Goal: Task Accomplishment & Management: Complete application form

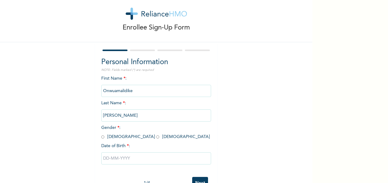
scroll to position [1, 0]
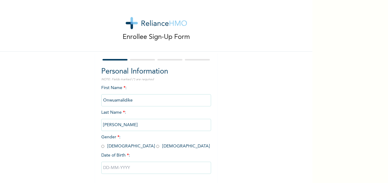
click at [121, 127] on input "[PERSON_NAME]" at bounding box center [156, 125] width 110 height 12
drag, startPoint x: 135, startPoint y: 100, endPoint x: 140, endPoint y: 101, distance: 5.0
click at [132, 101] on input "Onwuamalidike" at bounding box center [156, 100] width 110 height 12
drag, startPoint x: 103, startPoint y: 104, endPoint x: 82, endPoint y: 104, distance: 20.4
click at [82, 104] on div "Enrollee Sign-Up Form Personal Information NOTE: Fields marked (*) are required…" at bounding box center [156, 104] width 312 height 210
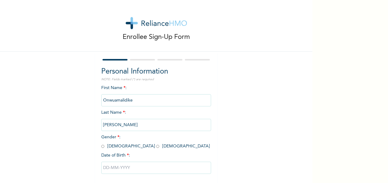
click at [130, 122] on input "[PERSON_NAME]" at bounding box center [156, 125] width 110 height 12
drag, startPoint x: 133, startPoint y: 98, endPoint x: 150, endPoint y: 99, distance: 16.2
click at [137, 98] on input "Onwuamalidike" at bounding box center [156, 100] width 110 height 12
drag, startPoint x: 145, startPoint y: 98, endPoint x: 46, endPoint y: 87, distance: 99.7
click at [46, 87] on div "Enrollee Sign-Up Form Personal Information NOTE: Fields marked (*) are required…" at bounding box center [156, 104] width 312 height 210
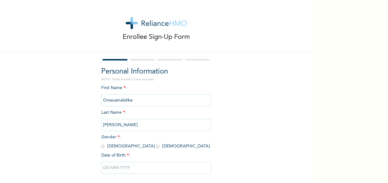
drag, startPoint x: 117, startPoint y: 146, endPoint x: 118, endPoint y: 151, distance: 5.1
click at [156, 147] on input "radio" at bounding box center [157, 147] width 3 height 6
radio input "true"
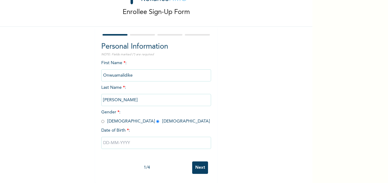
click at [115, 137] on input "text" at bounding box center [156, 143] width 110 height 12
select select "7"
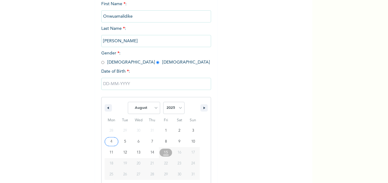
scroll to position [94, 0]
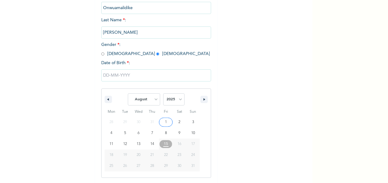
type input "08/01/2025"
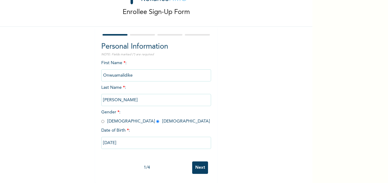
click at [116, 139] on input "08/01/2025" at bounding box center [156, 143] width 110 height 12
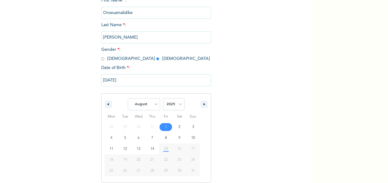
scroll to position [94, 0]
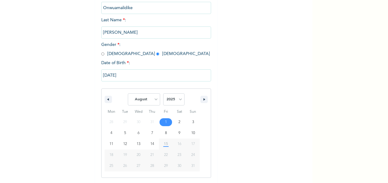
click at [191, 146] on span "17" at bounding box center [193, 144] width 4 height 11
click at [154, 101] on select "January February March April May June July August September October November De…" at bounding box center [144, 100] width 32 height 12
select select "4"
click at [128, 94] on select "January February March April May June July August September October November De…" at bounding box center [144, 100] width 32 height 12
click at [177, 99] on select "2025 2024 2023 2022 2021 2020 2019 2018 2017 2016 2015 2014 2013 2012 2011 2010…" at bounding box center [173, 100] width 21 height 12
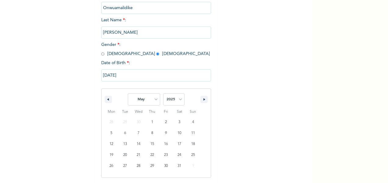
select select "1992"
click at [163, 94] on select "2025 2024 2023 2022 2021 2020 2019 2018 2017 2016 2015 2014 2013 2012 2011 2010…" at bounding box center [173, 100] width 21 height 12
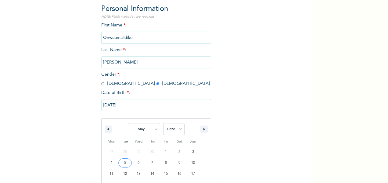
click at [122, 101] on input "08/01/2025" at bounding box center [156, 105] width 110 height 12
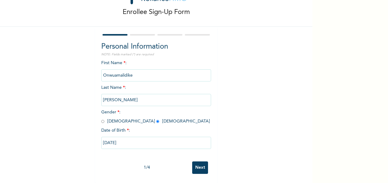
click at [128, 137] on input "08/01/2025" at bounding box center [156, 143] width 110 height 12
select select "7"
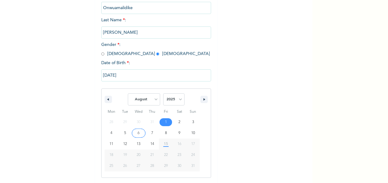
click at [86, 136] on div "Enrollee Sign-Up Form Personal Information NOTE: Fields marked (*) are required…" at bounding box center [156, 57] width 312 height 303
click at [114, 77] on input "08/01/2025" at bounding box center [156, 75] width 110 height 12
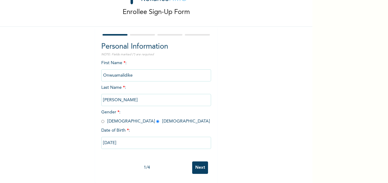
scroll to position [32, 0]
drag, startPoint x: 114, startPoint y: 77, endPoint x: 126, endPoint y: 80, distance: 12.6
click at [126, 79] on div "First Name * : Onwuamalidike Last Name * : Celestina Gender * : Male Female Dat…" at bounding box center [156, 109] width 110 height 99
drag, startPoint x: 132, startPoint y: 134, endPoint x: 88, endPoint y: 135, distance: 44.2
click at [88, 135] on div "Enrollee Sign-Up Form Personal Information NOTE: Fields marked (*) are required…" at bounding box center [156, 79] width 312 height 210
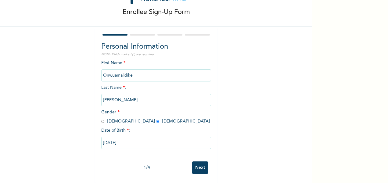
drag, startPoint x: 88, startPoint y: 135, endPoint x: 115, endPoint y: 140, distance: 27.4
click at [115, 140] on input "08/01/2025" at bounding box center [156, 143] width 110 height 12
select select "7"
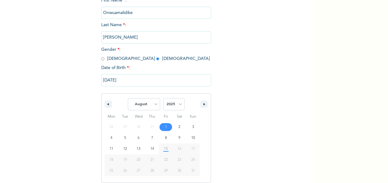
scroll to position [94, 0]
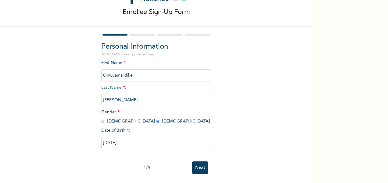
click at [126, 62] on div "First Name * : Onwuamalidike Last Name * : Celestina Gender * : Male Female Dat…" at bounding box center [156, 109] width 110 height 99
click at [101, 119] on input "radio" at bounding box center [102, 122] width 3 height 6
radio input "true"
click at [119, 116] on span "Gender * : Male Female" at bounding box center [155, 116] width 108 height 13
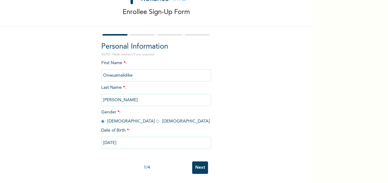
click at [113, 139] on input "08/01/2025" at bounding box center [156, 143] width 110 height 12
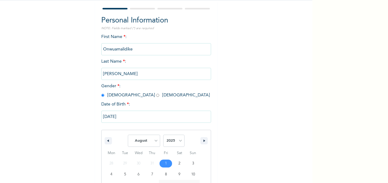
scroll to position [94, 0]
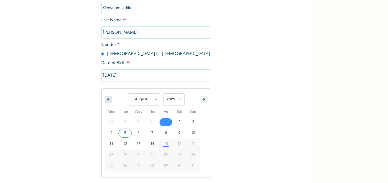
click at [106, 100] on icon "button" at bounding box center [107, 99] width 3 height 2
click at [106, 99] on icon "button" at bounding box center [107, 99] width 3 height 2
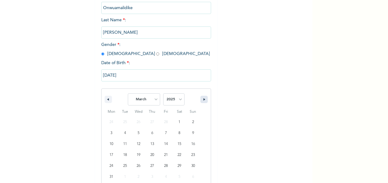
click at [201, 99] on button "button" at bounding box center [203, 99] width 7 height 7
click at [200, 99] on button "button" at bounding box center [203, 99] width 7 height 7
select select "4"
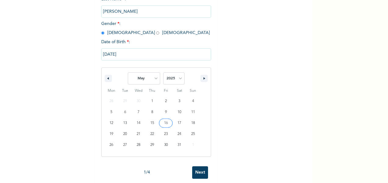
scroll to position [125, 0]
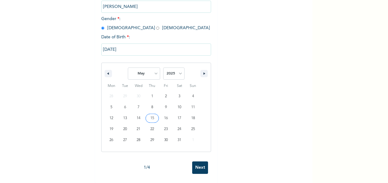
type input "05/15/2025"
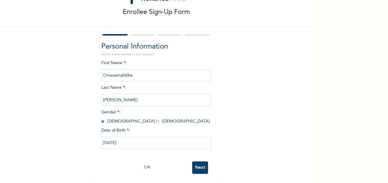
click at [129, 137] on input "05/15/2025" at bounding box center [156, 143] width 110 height 12
select select "4"
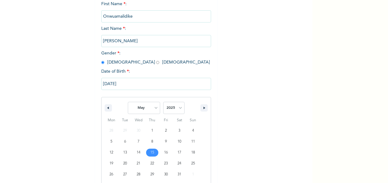
scroll to position [94, 0]
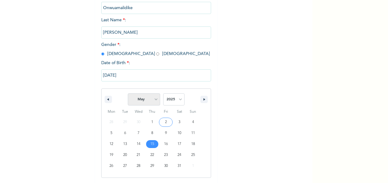
click at [154, 101] on select "January February March April May June July August September October November De…" at bounding box center [144, 100] width 32 height 12
click at [178, 100] on select "2025 2024 2023 2022 2021 2020 2019 2018 2017 2016 2015 2014 2013 2012 2011 2010…" at bounding box center [173, 100] width 21 height 12
select select "1992"
click at [163, 94] on select "2025 2024 2023 2022 2021 2020 2019 2018 2017 2016 2015 2014 2013 2012 2011 2010…" at bounding box center [173, 100] width 21 height 12
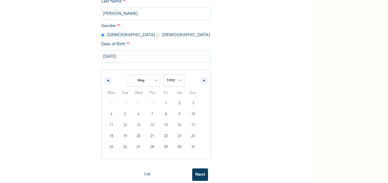
scroll to position [125, 0]
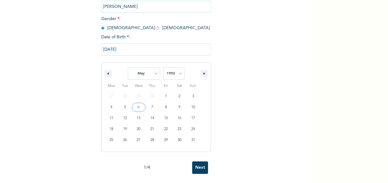
click at [129, 44] on input "05/15/2025" at bounding box center [156, 50] width 110 height 12
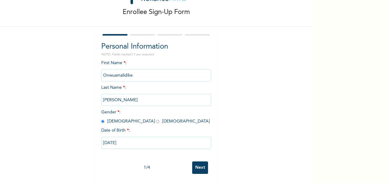
click at [131, 138] on input "05/15/2025" at bounding box center [156, 143] width 110 height 12
select select "4"
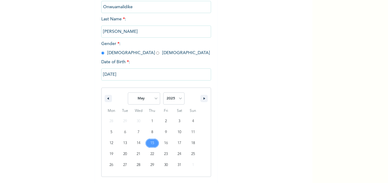
scroll to position [94, 0]
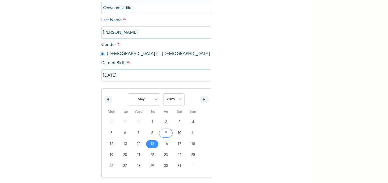
click at [136, 70] on input "05/15/2025" at bounding box center [156, 75] width 110 height 12
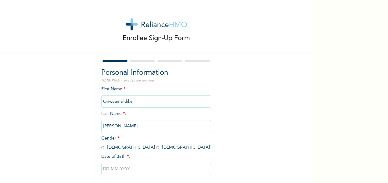
click at [156, 147] on input "radio" at bounding box center [157, 148] width 3 height 6
radio input "true"
click at [113, 172] on input "text" at bounding box center [156, 169] width 110 height 12
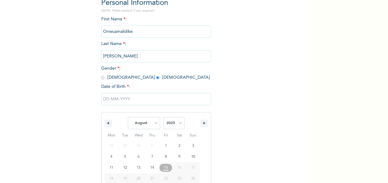
scroll to position [94, 0]
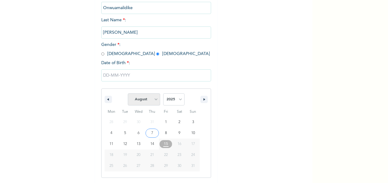
click at [154, 101] on select "January February March April May June July August September October November De…" at bounding box center [144, 100] width 32 height 12
select select "4"
click at [128, 94] on select "January February March April May June July August September October November De…" at bounding box center [144, 100] width 32 height 12
click at [178, 100] on select "2025 2024 2023 2022 2021 2020 2019 2018 2017 2016 2015 2014 2013 2012 2011 2010…" at bounding box center [173, 100] width 21 height 12
select select "1992"
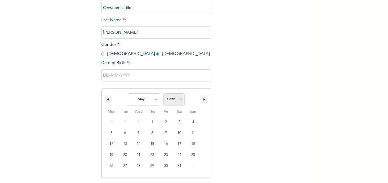
click at [163, 94] on select "2025 2024 2023 2022 2021 2020 2019 2018 2017 2016 2015 2014 2013 2012 2011 2010…" at bounding box center [173, 100] width 21 height 12
type input "[DATE]"
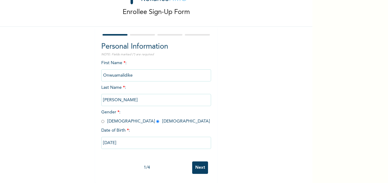
click at [199, 165] on input "Next" at bounding box center [200, 168] width 16 height 12
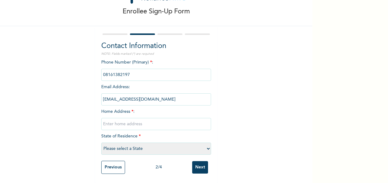
click at [119, 122] on input "text" at bounding box center [156, 124] width 110 height 12
click at [125, 118] on input "text" at bounding box center [156, 124] width 110 height 12
type input "P"
click at [117, 119] on input "Plot 5" at bounding box center [156, 124] width 110 height 12
click at [118, 121] on input "Plot 5" at bounding box center [156, 124] width 110 height 12
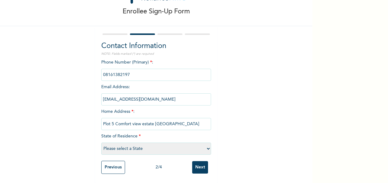
click at [167, 120] on input "Plot 5 Comfort view estate [GEOGRAPHIC_DATA]" at bounding box center [156, 124] width 110 height 12
drag, startPoint x: 170, startPoint y: 120, endPoint x: 175, endPoint y: 120, distance: 4.6
click at [171, 120] on input "Plot 5 Comfort view estate [GEOGRAPHIC_DATA]" at bounding box center [156, 124] width 110 height 12
click at [175, 120] on input "Plot 5 Comfort view estate [GEOGRAPHIC_DATA]" at bounding box center [156, 124] width 110 height 12
type input "Plot 5 Comfort view estate [GEOGRAPHIC_DATA]"
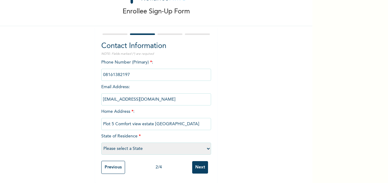
click at [132, 143] on select "Please select a State [PERSON_NAME] (FCT) [PERSON_NAME] Ibom [GEOGRAPHIC_DATA] …" at bounding box center [156, 149] width 110 height 12
select select "33"
click at [101, 143] on select "Please select a State [PERSON_NAME] (FCT) [PERSON_NAME] Ibom [GEOGRAPHIC_DATA] …" at bounding box center [156, 149] width 110 height 12
click at [141, 120] on input "Plot 5 Comfort view estate [GEOGRAPHIC_DATA]" at bounding box center [156, 124] width 110 height 12
click at [132, 120] on input "Plot 5 Comfort view Estate [GEOGRAPHIC_DATA]" at bounding box center [156, 124] width 110 height 12
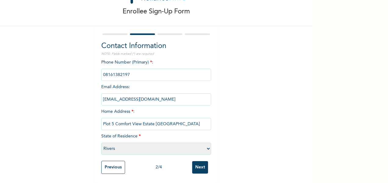
type input "Plot 5 Comfort View Estate [GEOGRAPHIC_DATA]"
click at [200, 164] on input "Next" at bounding box center [200, 167] width 16 height 12
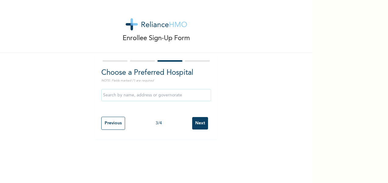
click at [169, 97] on input "text" at bounding box center [156, 95] width 110 height 12
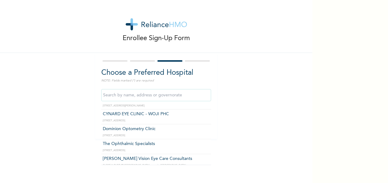
scroll to position [457, 0]
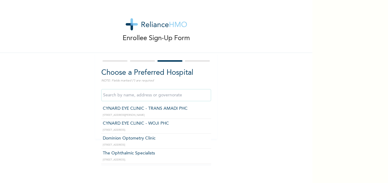
click at [158, 95] on input "text" at bounding box center [156, 95] width 110 height 12
click at [247, 145] on div "Enrollee Sign-Up Form Choose a Preferred Hospital NOTE: Fields marked (*) are r…" at bounding box center [156, 91] width 312 height 183
click at [141, 94] on input "text" at bounding box center [156, 95] width 110 height 12
click at [306, 109] on div "Enrollee Sign-Up Form Choose a Preferred Hospital NOTE: Fields marked (*) are r…" at bounding box center [156, 69] width 312 height 139
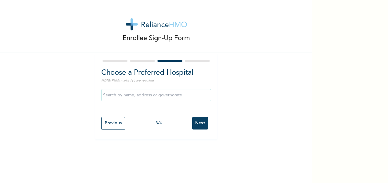
click at [200, 123] on input "Next" at bounding box center [200, 123] width 16 height 12
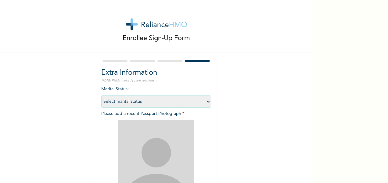
click at [141, 105] on select "Select marital status [DEMOGRAPHIC_DATA] Married [DEMOGRAPHIC_DATA] Widow/[DEMO…" at bounding box center [156, 102] width 110 height 12
select select "1"
click at [101, 96] on select "Select marital status [DEMOGRAPHIC_DATA] Married [DEMOGRAPHIC_DATA] Widow/[DEMO…" at bounding box center [156, 102] width 110 height 12
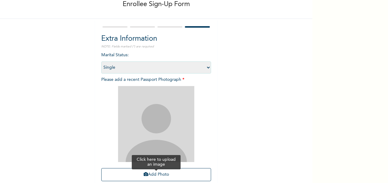
scroll to position [84, 0]
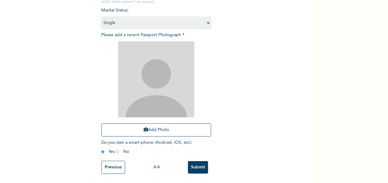
click at [161, 134] on div "Add Photo" at bounding box center [156, 88] width 110 height 101
click at [161, 127] on button "Add Photo" at bounding box center [156, 130] width 110 height 13
